Goal: Find specific page/section: Locate a particular part of the current website

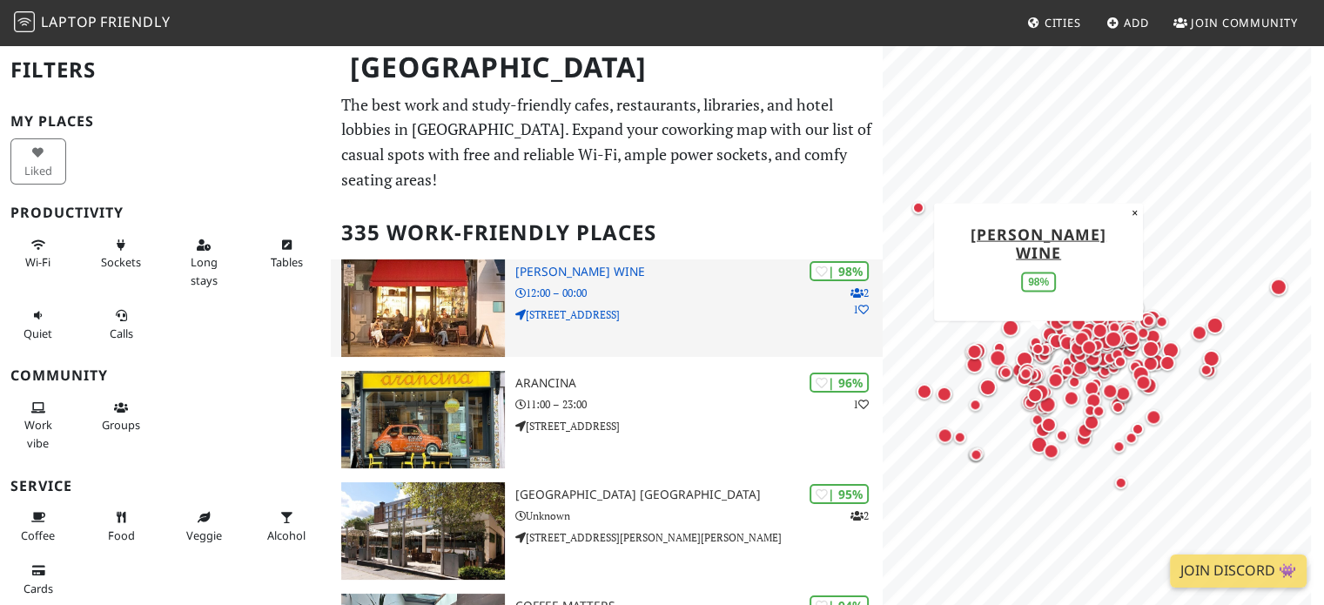
click at [603, 265] on h3 "[PERSON_NAME] Wine" at bounding box center [700, 272] width 368 height 15
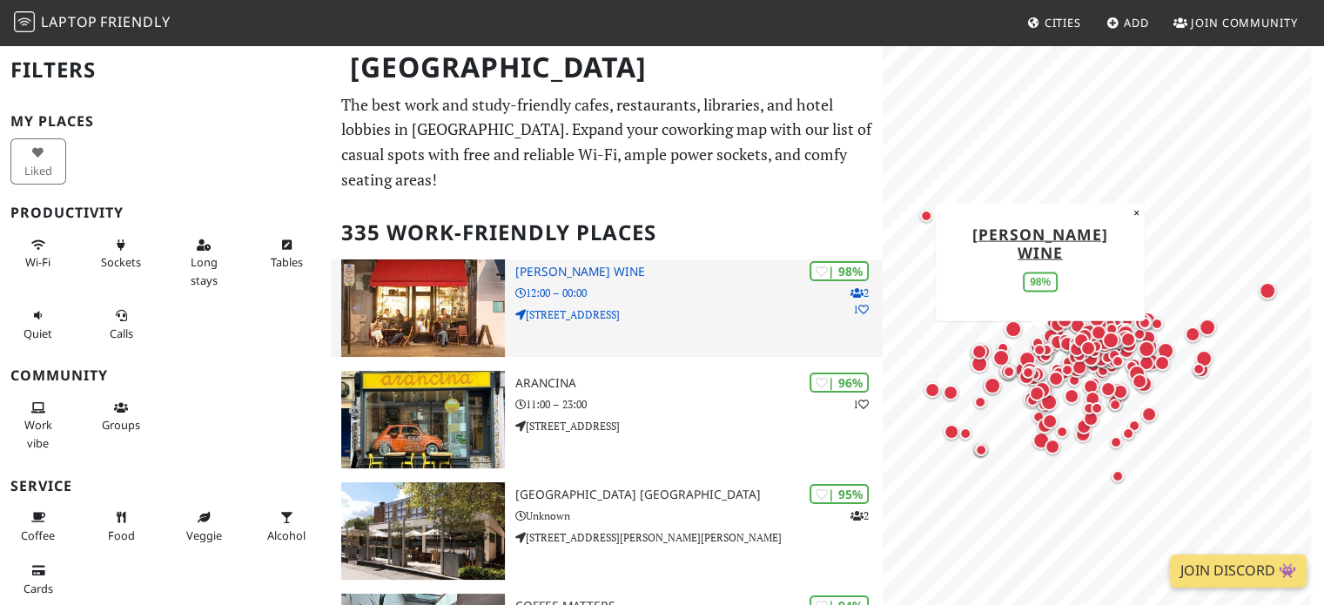
click at [683, 265] on h3 "[PERSON_NAME] Wine" at bounding box center [700, 272] width 368 height 15
